Goal: Transaction & Acquisition: Subscribe to service/newsletter

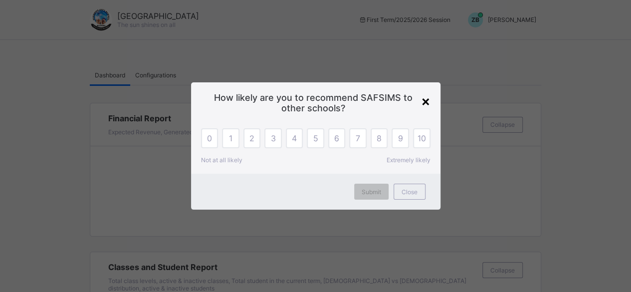
click at [427, 101] on div "×" at bounding box center [425, 100] width 9 height 17
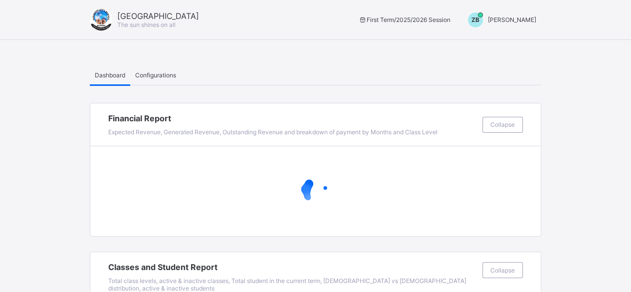
click at [519, 19] on span "[PERSON_NAME]" at bounding box center [512, 19] width 48 height 7
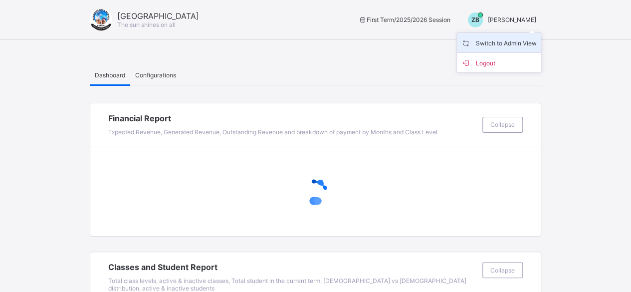
click at [498, 46] on span "Switch to Admin View" at bounding box center [499, 42] width 76 height 11
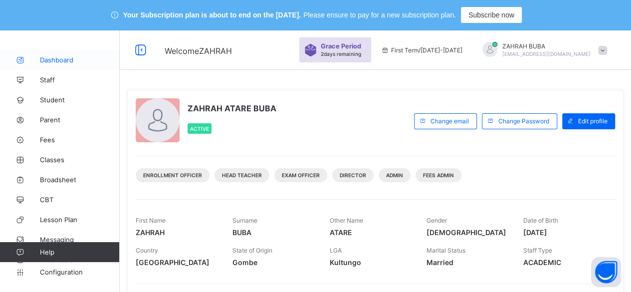
click at [51, 58] on span "Dashboard" at bounding box center [80, 60] width 80 height 8
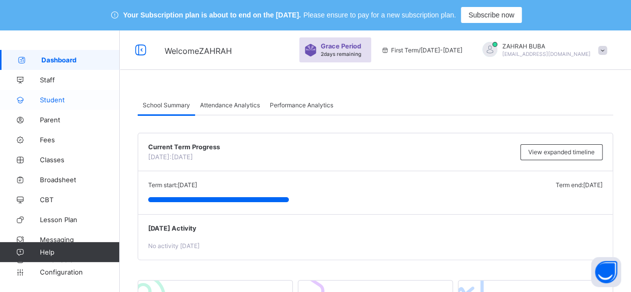
click at [51, 98] on span "Student" at bounding box center [80, 100] width 80 height 8
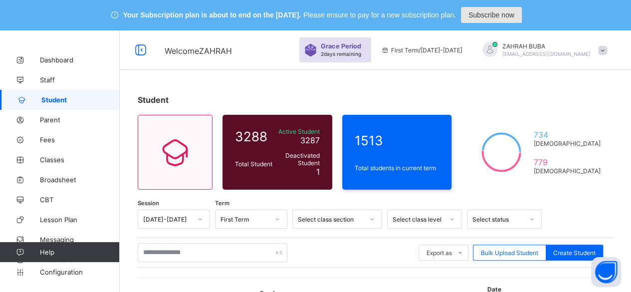
click at [495, 14] on span "Subscribe now" at bounding box center [491, 15] width 46 height 8
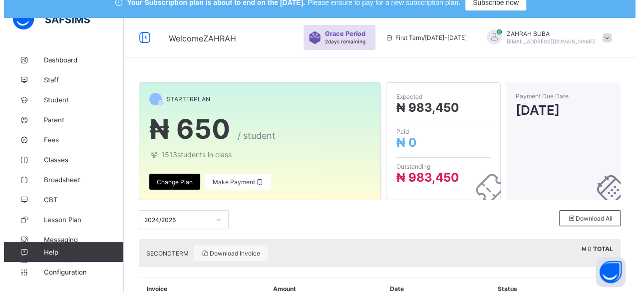
scroll to position [2, 0]
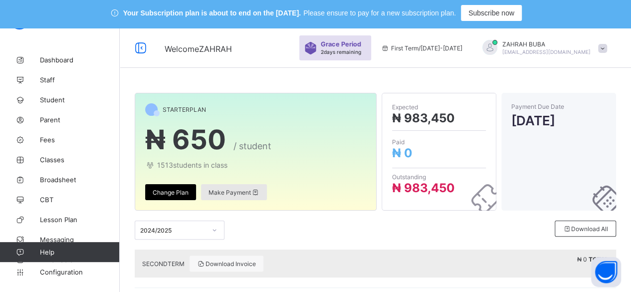
click at [233, 191] on span "Make Payment" at bounding box center [234, 192] width 51 height 7
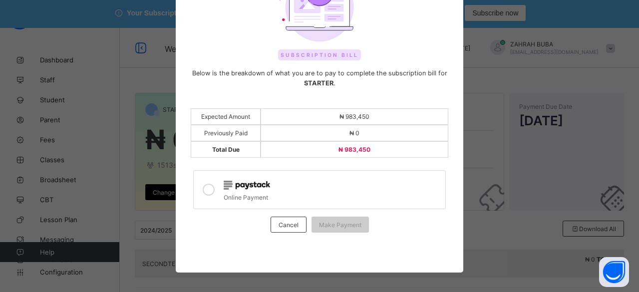
scroll to position [78, 0]
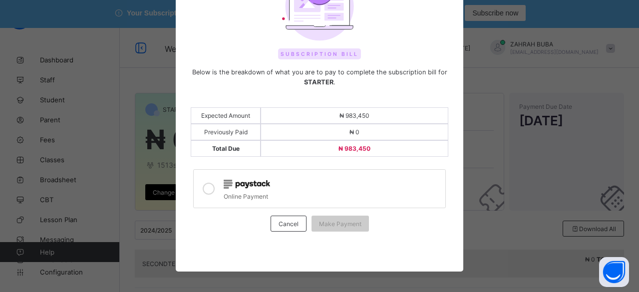
click at [203, 185] on icon at bounding box center [209, 189] width 12 height 12
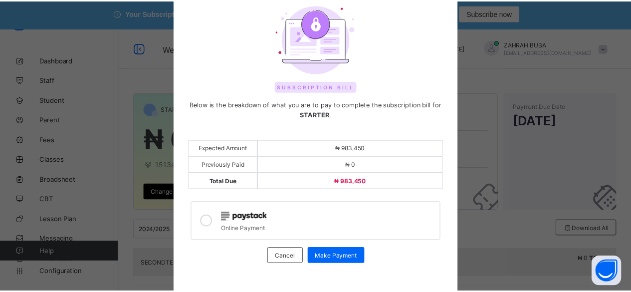
scroll to position [41, 0]
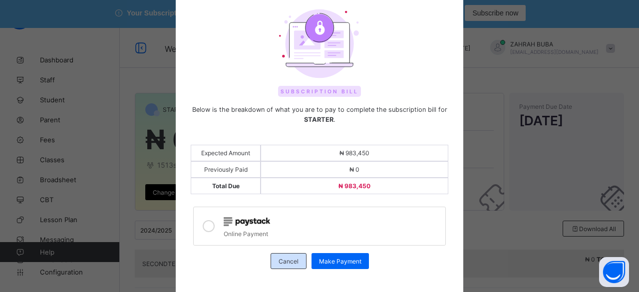
click at [285, 258] on span "Cancel" at bounding box center [288, 260] width 20 height 7
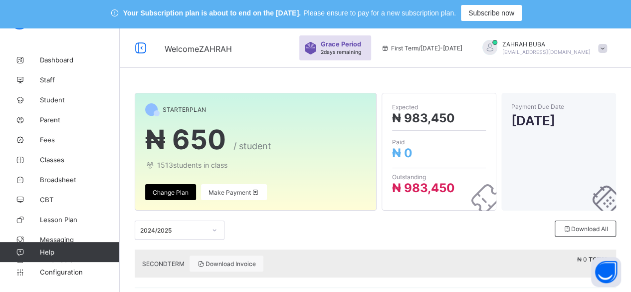
scroll to position [0, 0]
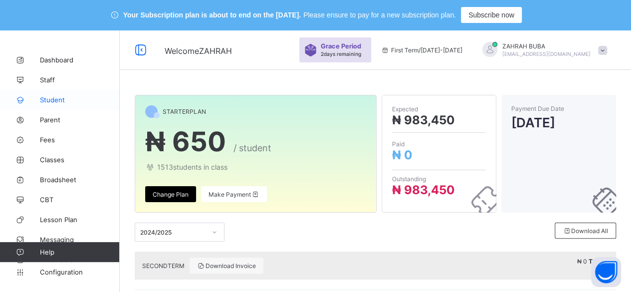
click at [59, 100] on span "Student" at bounding box center [80, 100] width 80 height 8
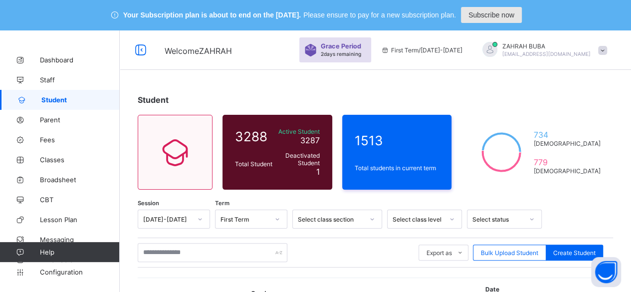
click at [514, 13] on span "Subscribe now" at bounding box center [491, 15] width 46 height 8
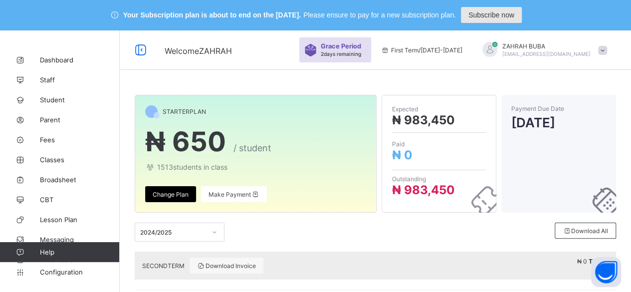
click at [497, 15] on span "Subscribe now" at bounding box center [491, 15] width 46 height 8
click at [492, 14] on span "Subscribe now" at bounding box center [491, 15] width 46 height 8
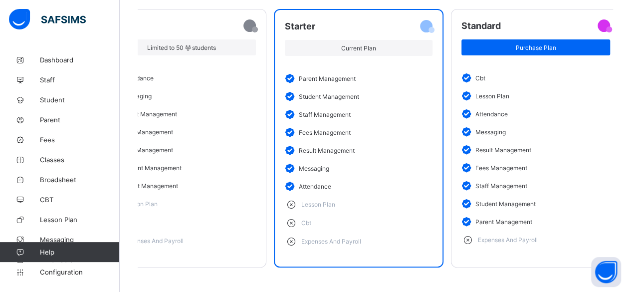
scroll to position [174, 0]
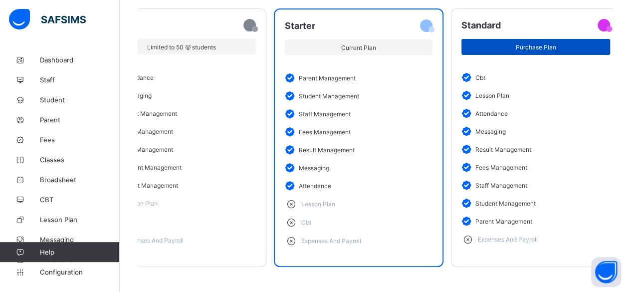
click at [505, 50] on div "Purchase Plan" at bounding box center [535, 47] width 149 height 16
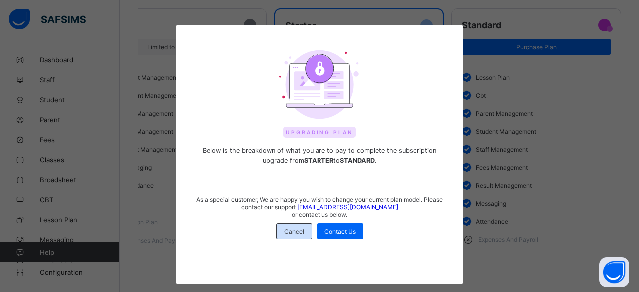
click at [283, 234] on div "Cancel" at bounding box center [294, 231] width 36 height 16
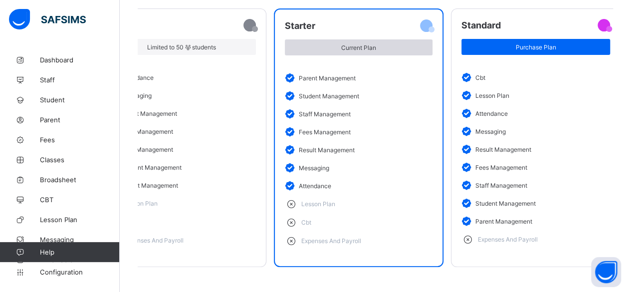
click at [343, 49] on span "Current Plan" at bounding box center [358, 47] width 133 height 7
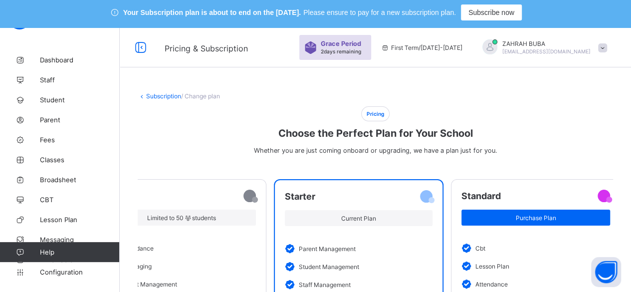
scroll to position [0, 0]
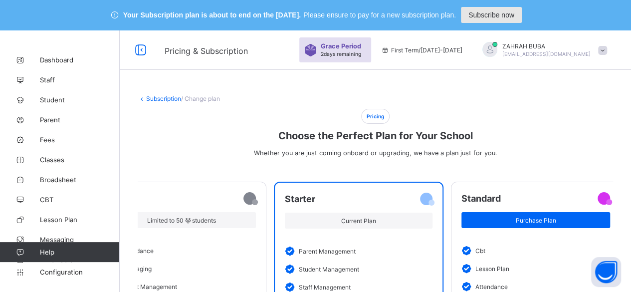
click at [495, 15] on span "Subscribe now" at bounding box center [491, 15] width 46 height 8
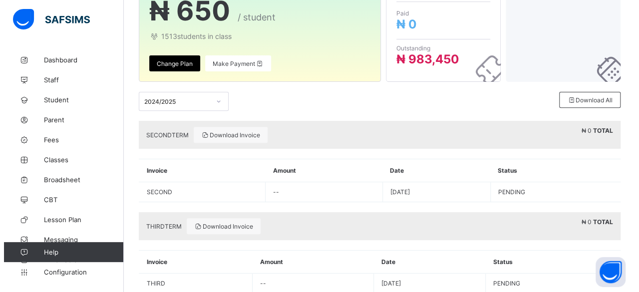
scroll to position [154, 0]
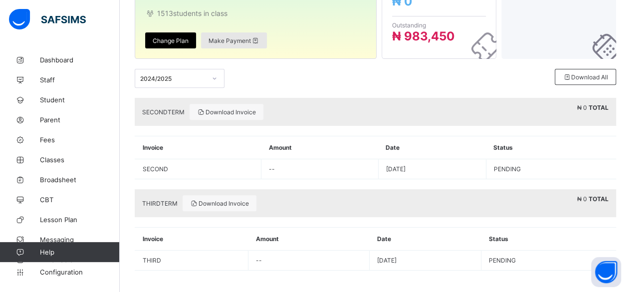
click at [228, 37] on span "Make Payment" at bounding box center [234, 40] width 51 height 7
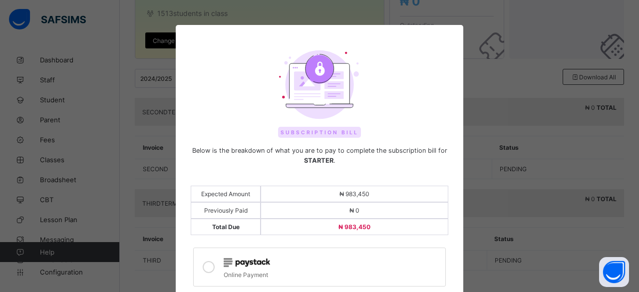
click at [373, 223] on span "₦ 983,450" at bounding box center [354, 226] width 179 height 7
click at [357, 227] on div "₦ 983,450" at bounding box center [354, 227] width 188 height 16
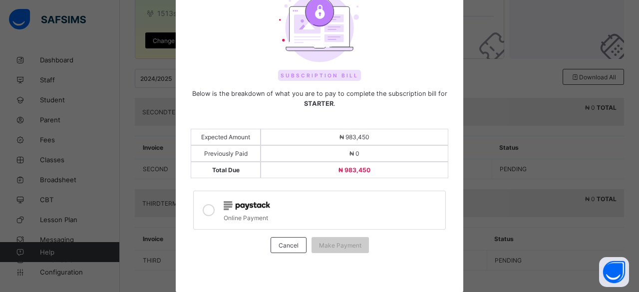
scroll to position [78, 0]
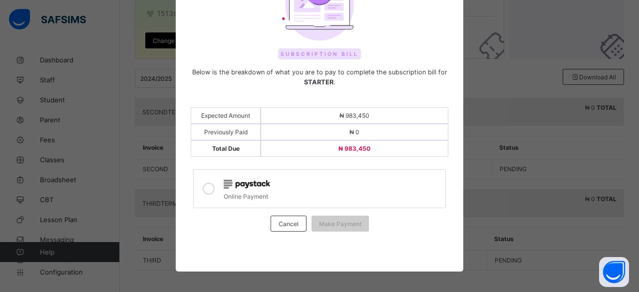
click at [203, 185] on icon at bounding box center [209, 189] width 12 height 12
click at [372, 112] on span "₦ 983,450" at bounding box center [354, 115] width 179 height 7
click at [333, 220] on span "Make Payment" at bounding box center [340, 223] width 42 height 7
